Goal: Information Seeking & Learning: Find specific fact

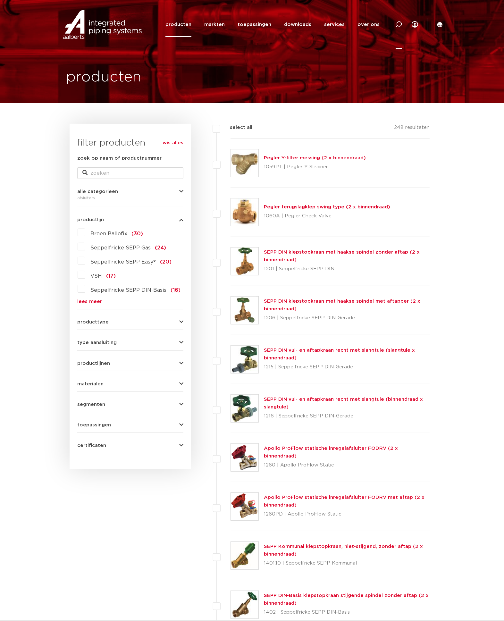
click at [399, 23] on icon at bounding box center [399, 24] width 6 height 6
drag, startPoint x: 237, startPoint y: 22, endPoint x: 171, endPoint y: 24, distance: 65.5
click at [171, 24] on div "Zoeken strainer" at bounding box center [266, 24] width 298 height 18
paste input "PWR9400622"
type input "PWR9400622"
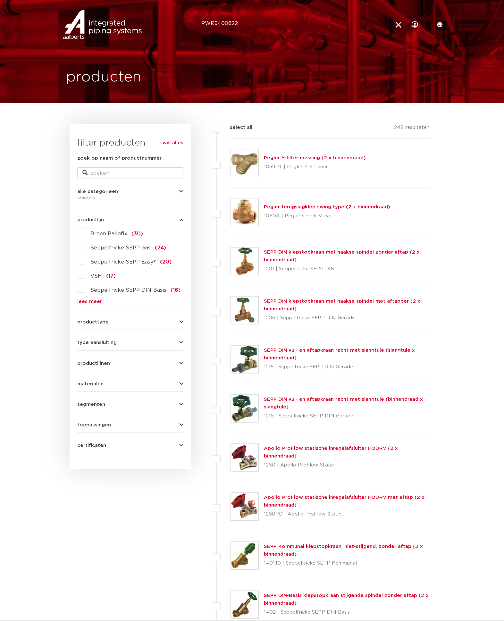
click button "Zoeken" at bounding box center [0, 0] width 0 height 0
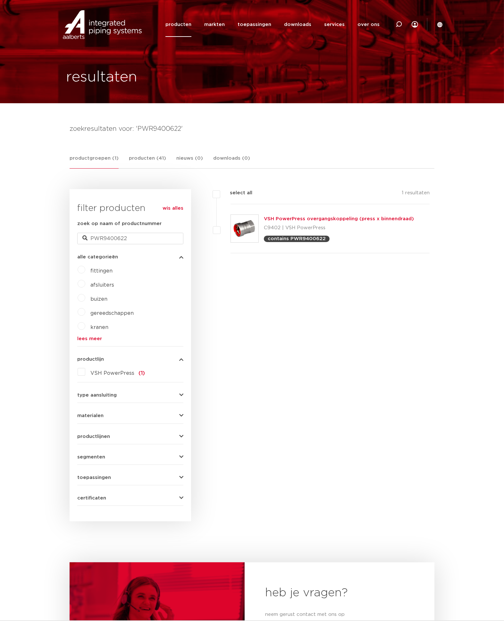
click at [316, 217] on link "VSH PowerPress overgangskoppeling (press x binnendraad)" at bounding box center [339, 218] width 150 height 5
